Goal: Task Accomplishment & Management: Complete application form

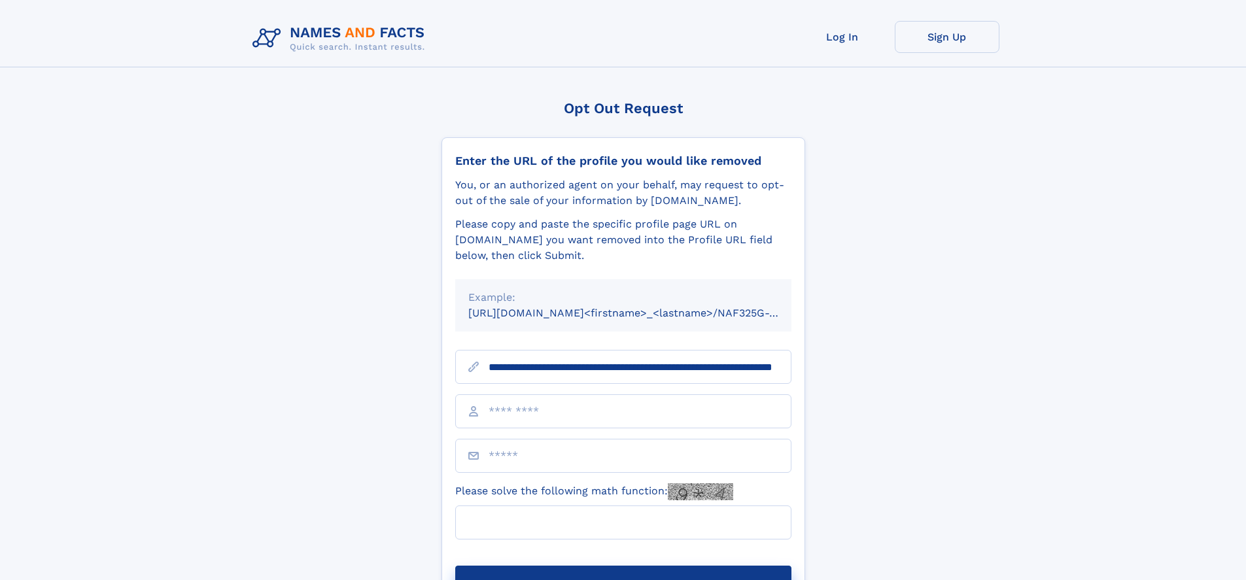
scroll to position [0, 129]
type input "**********"
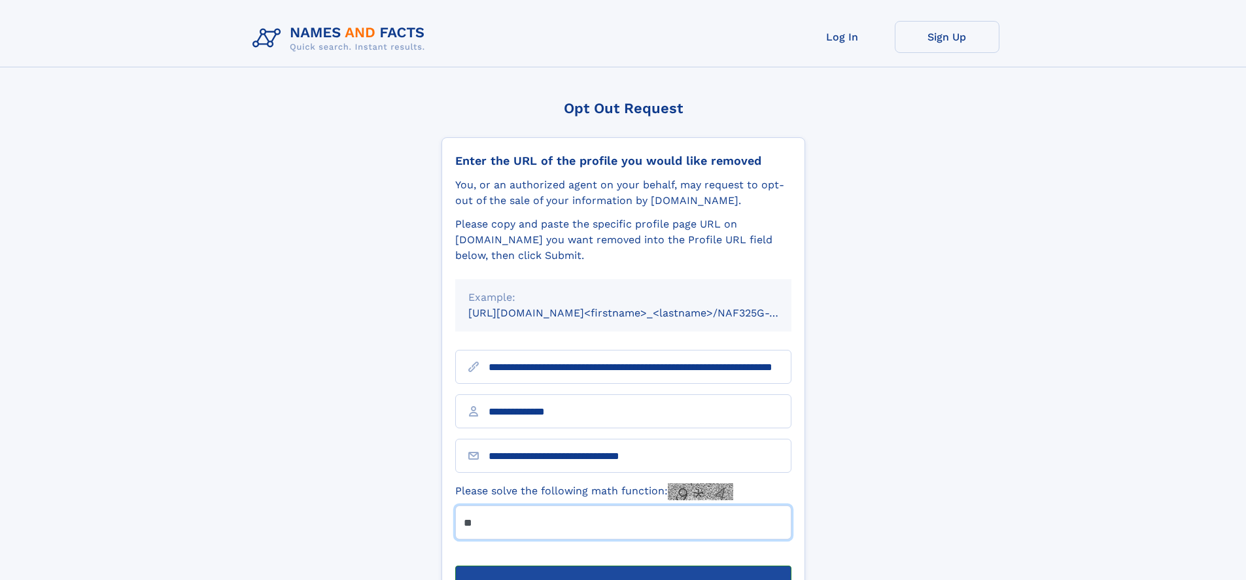
type input "**"
click at [622, 566] on button "Submit Opt Out Request" at bounding box center [623, 587] width 336 height 42
